Goal: Task Accomplishment & Management: Manage account settings

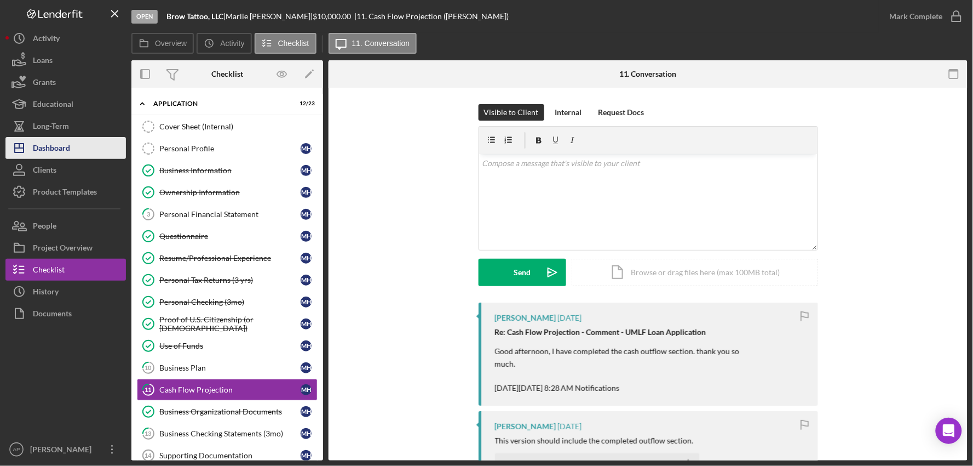
scroll to position [548, 0]
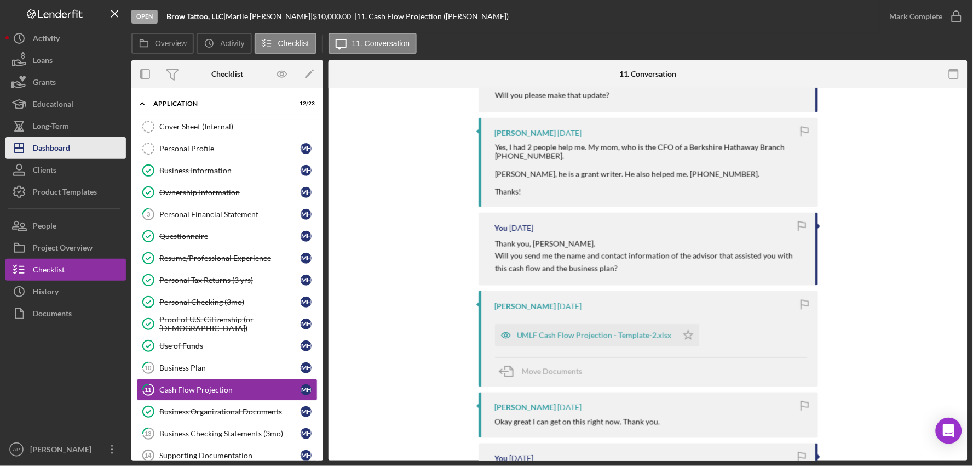
click at [30, 146] on icon "Icon/Dashboard" at bounding box center [18, 147] width 27 height 27
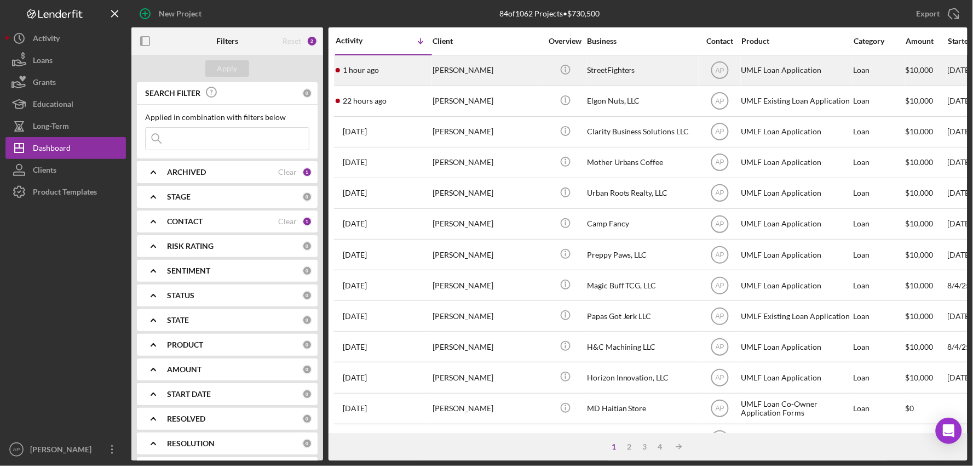
click at [475, 77] on div "[PERSON_NAME]" at bounding box center [488, 70] width 110 height 29
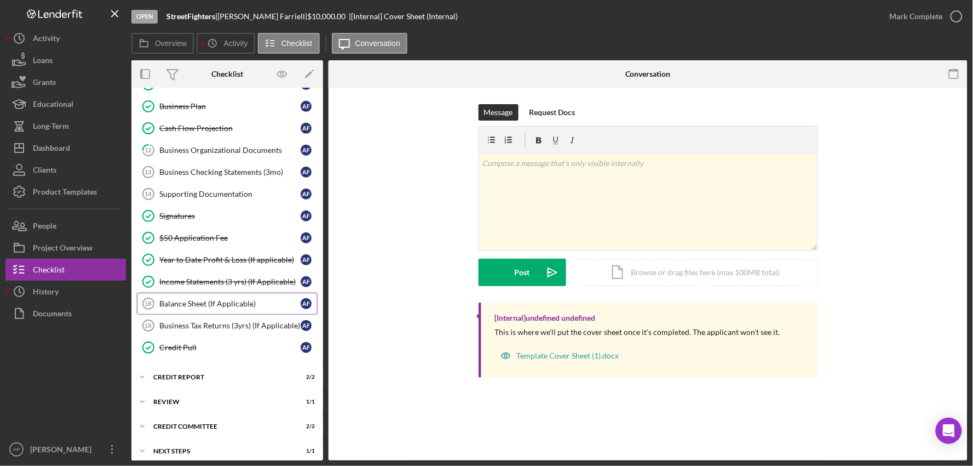
scroll to position [274, 0]
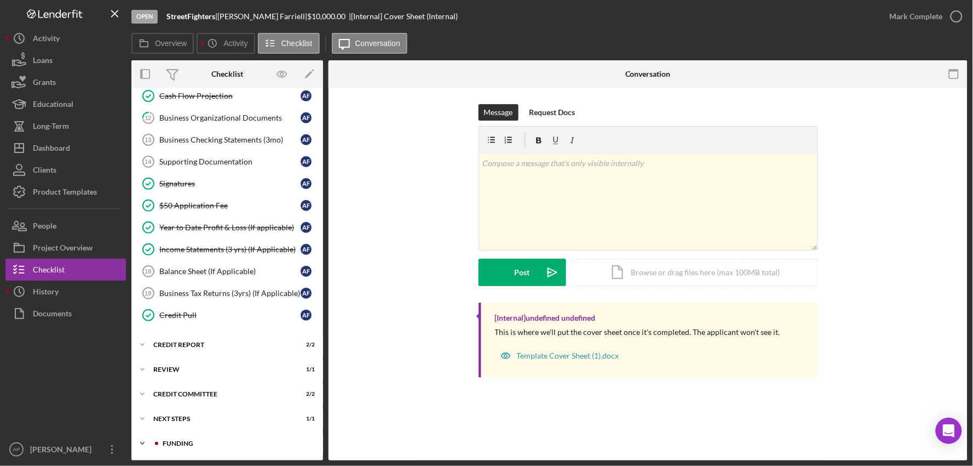
click at [200, 440] on div "Funding" at bounding box center [236, 443] width 147 height 7
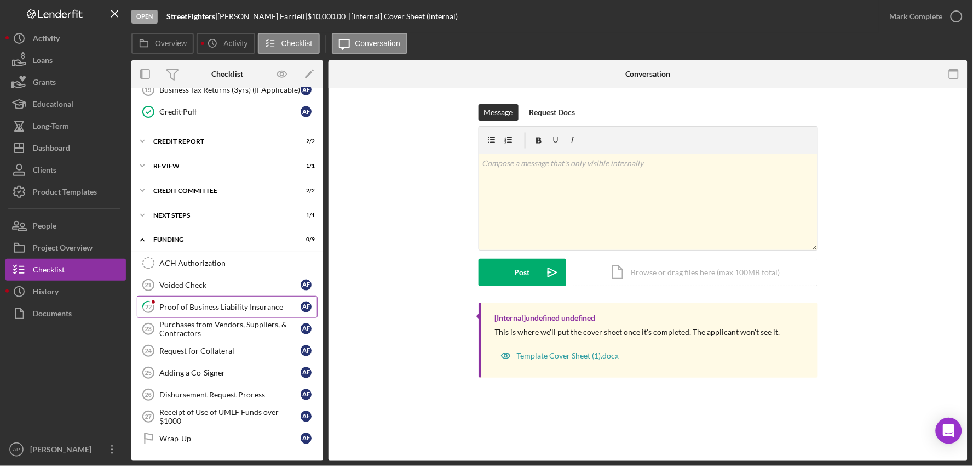
click at [212, 308] on div "Proof of Business Liability Insurance" at bounding box center [229, 306] width 141 height 9
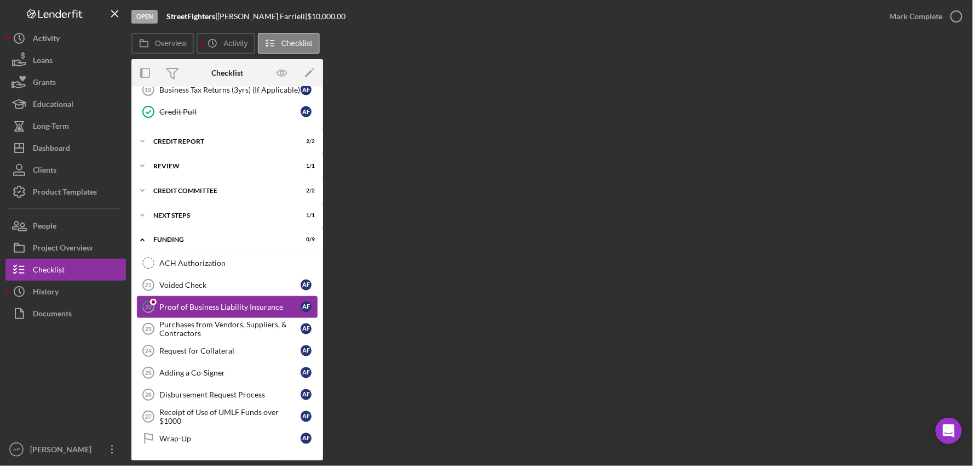
scroll to position [478, 0]
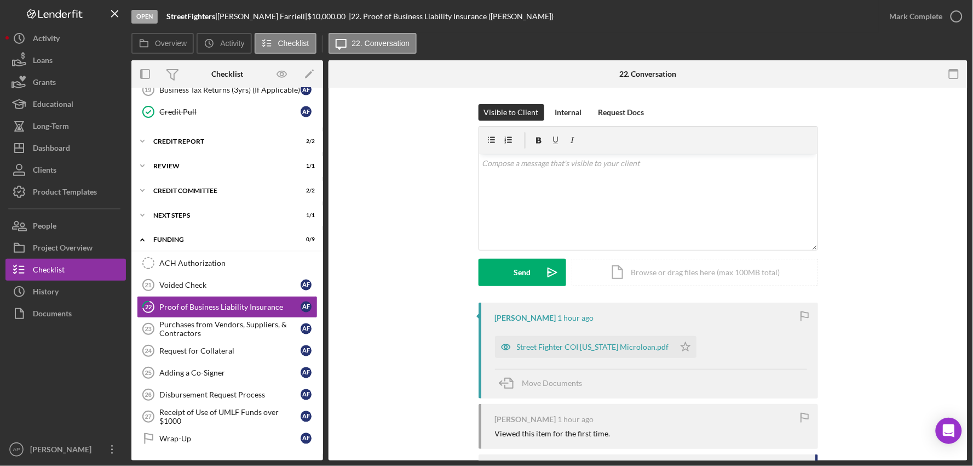
drag, startPoint x: 544, startPoint y: 353, endPoint x: 551, endPoint y: 352, distance: 6.8
click at [544, 353] on div "Street Fighter COI [US_STATE] Microloan.pdf" at bounding box center [585, 347] width 180 height 22
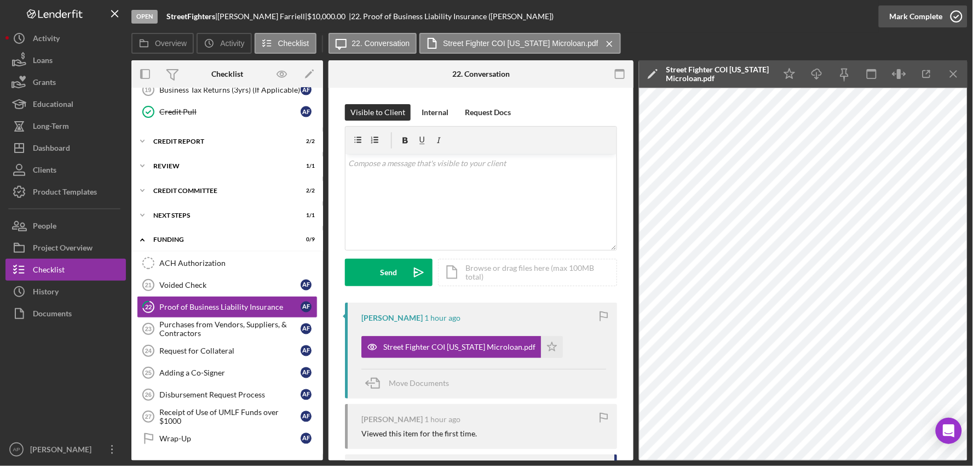
click at [928, 22] on div "Mark Complete" at bounding box center [916, 16] width 53 height 22
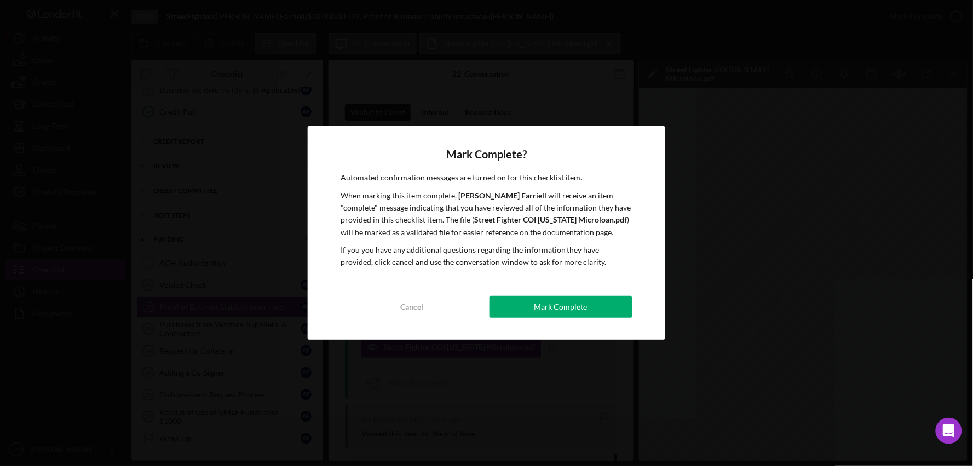
drag, startPoint x: 523, startPoint y: 303, endPoint x: 529, endPoint y: 303, distance: 6.1
click at [524, 303] on button "Mark Complete" at bounding box center [562, 307] width 144 height 22
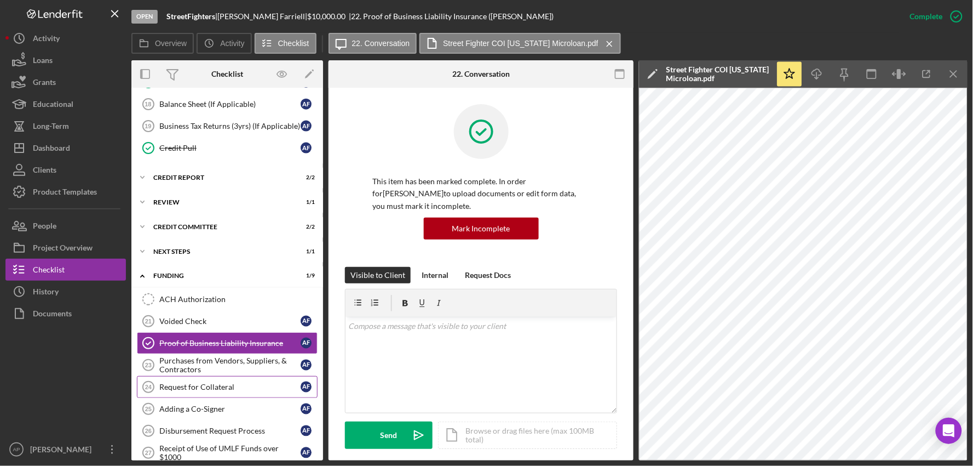
scroll to position [417, 0]
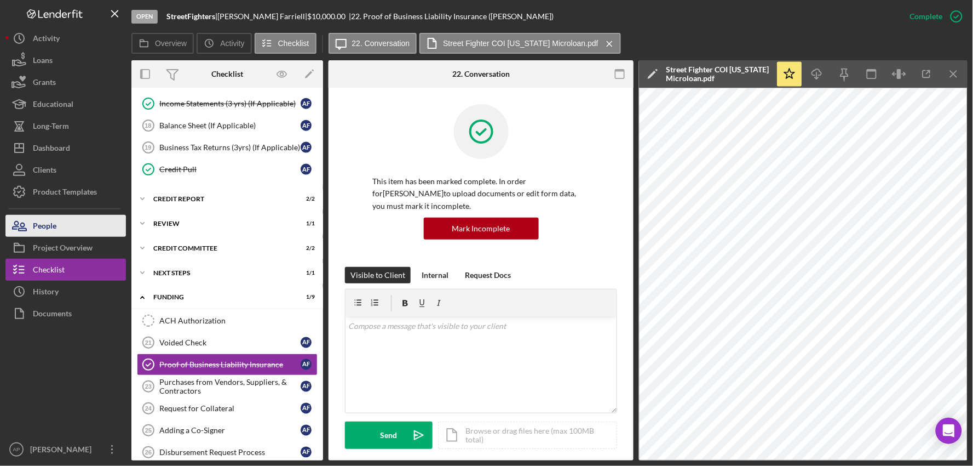
click at [98, 217] on button "People" at bounding box center [65, 226] width 121 height 22
